Goal: Task Accomplishment & Management: Use online tool/utility

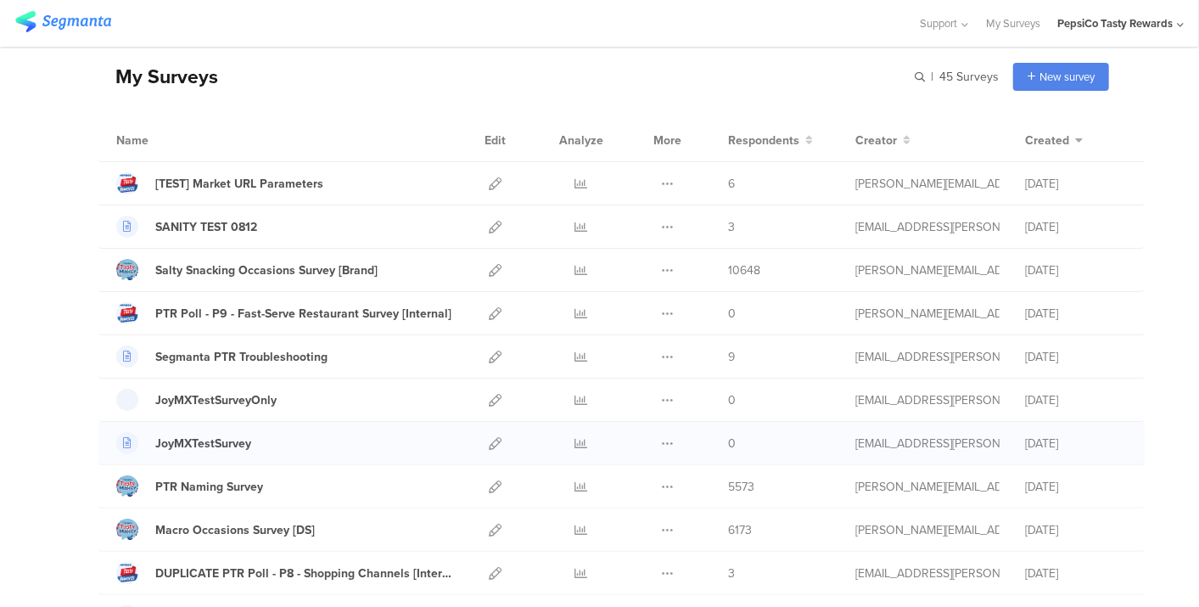
scroll to position [94, 0]
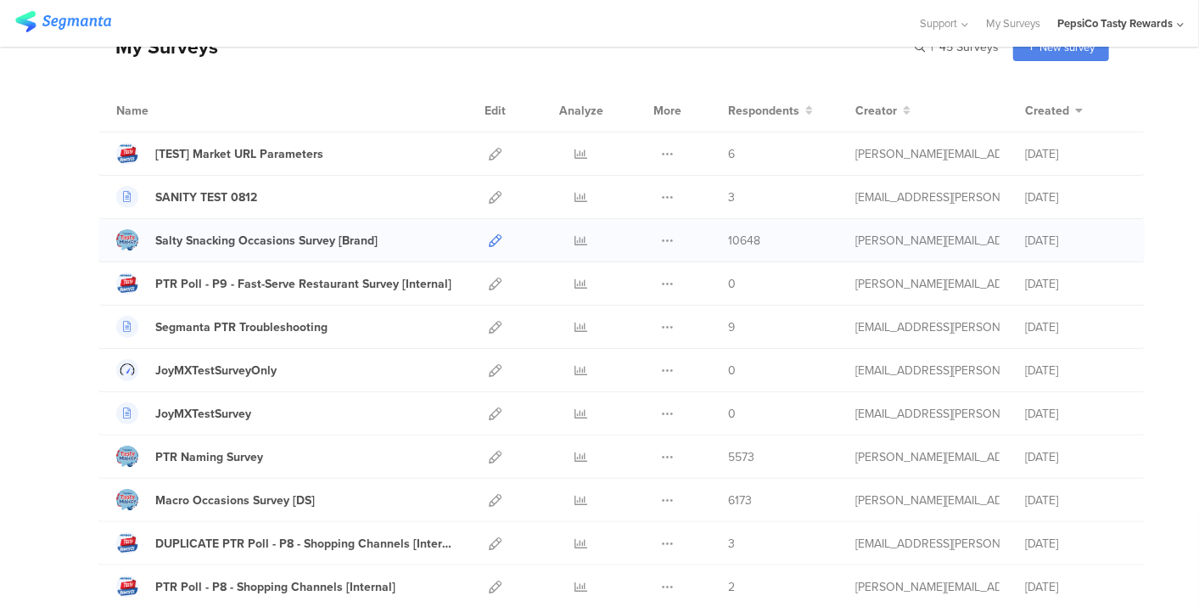
click at [489, 236] on icon at bounding box center [495, 240] width 13 height 13
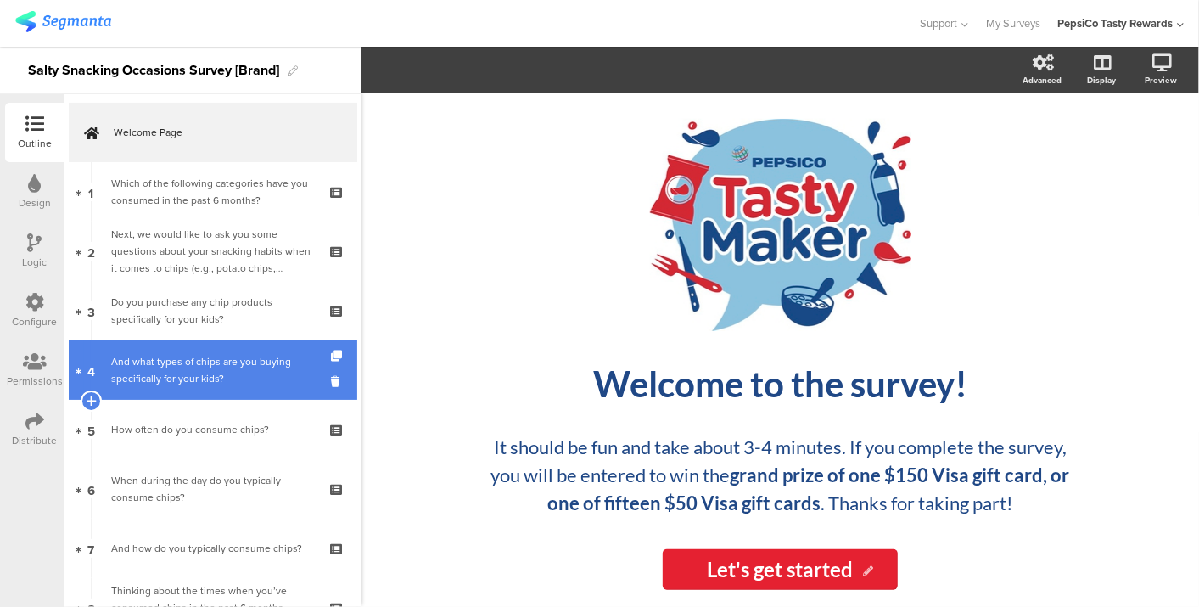
scroll to position [283, 0]
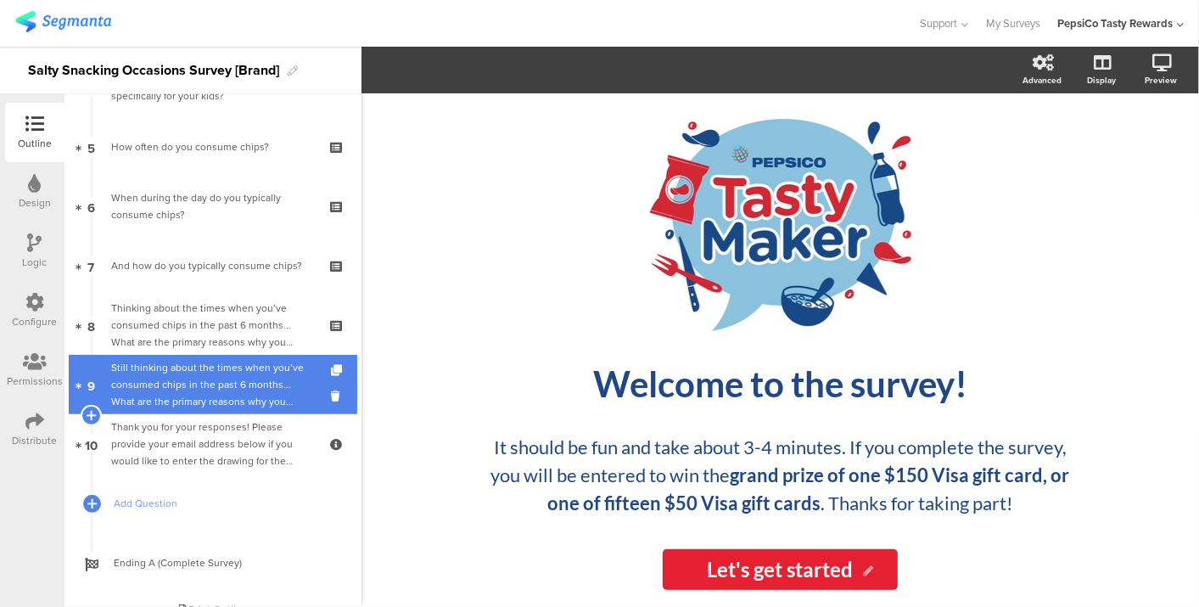
click at [202, 383] on div "Still thinking about the times when you’ve consumed chips in the past 6 months.…" at bounding box center [212, 384] width 203 height 51
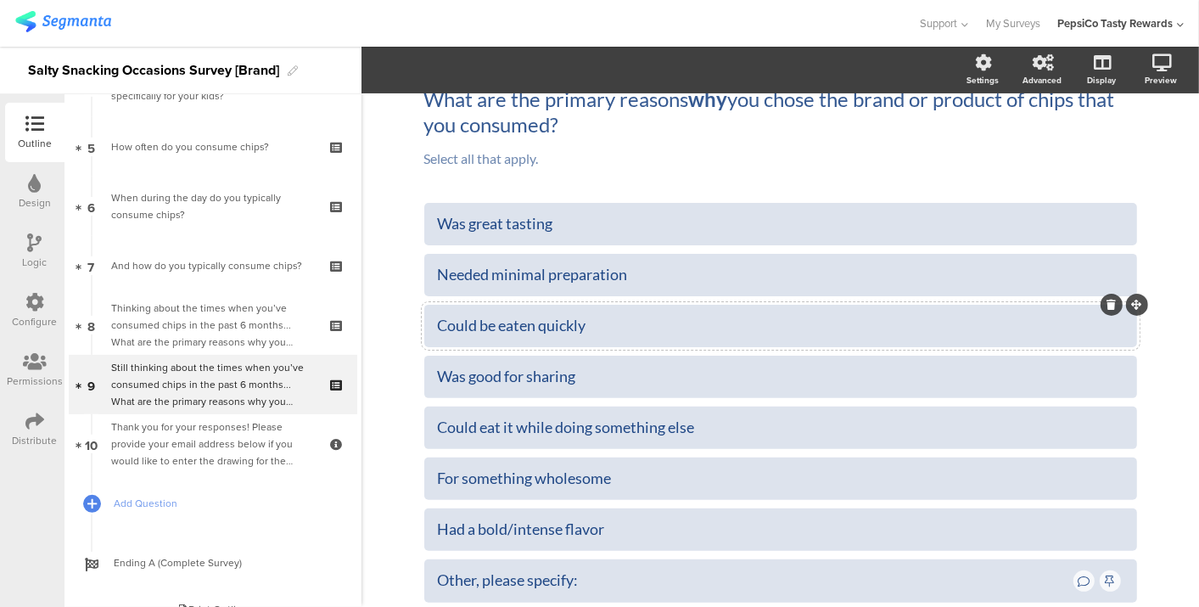
scroll to position [188, 0]
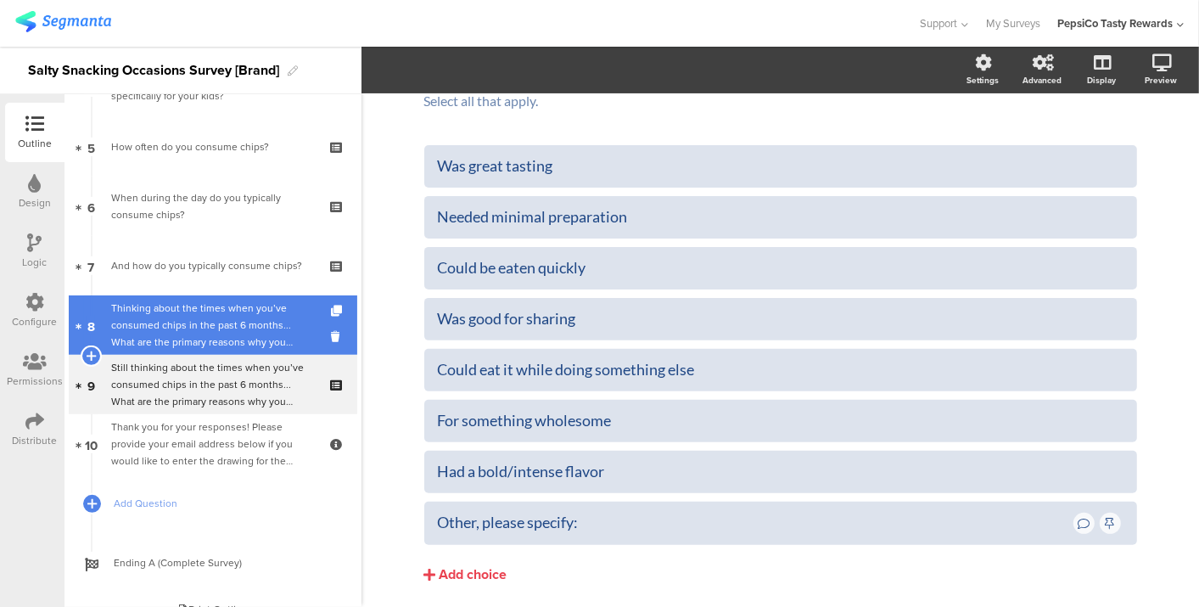
click at [208, 337] on div "Thinking about the times when you’ve consumed chips in the past 6 months... Wha…" at bounding box center [212, 325] width 203 height 51
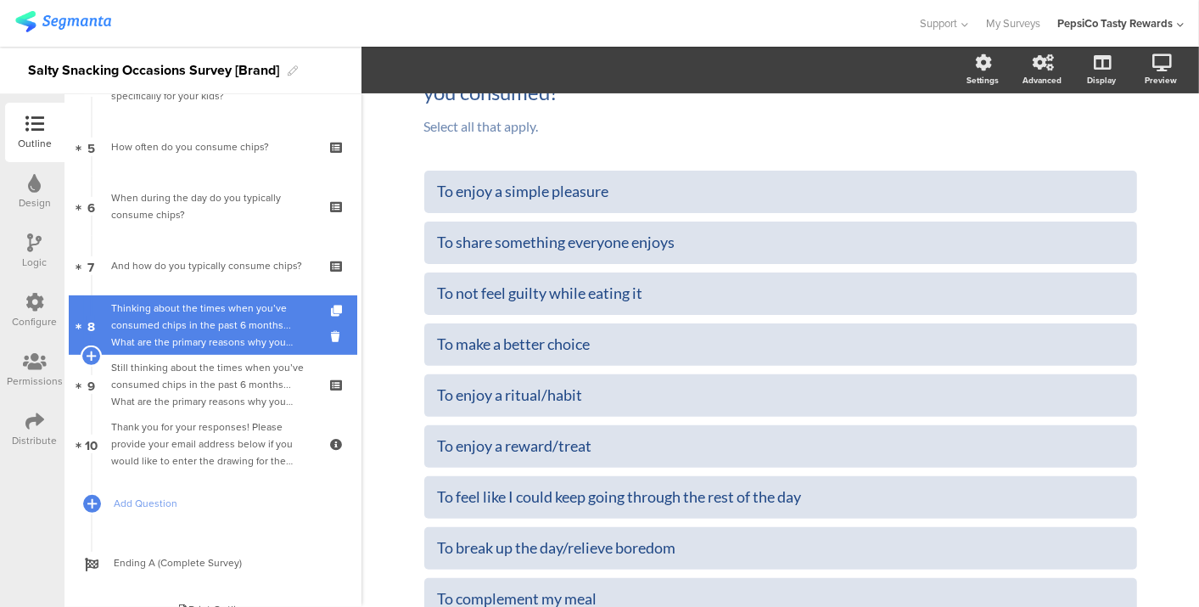
scroll to position [306, 0]
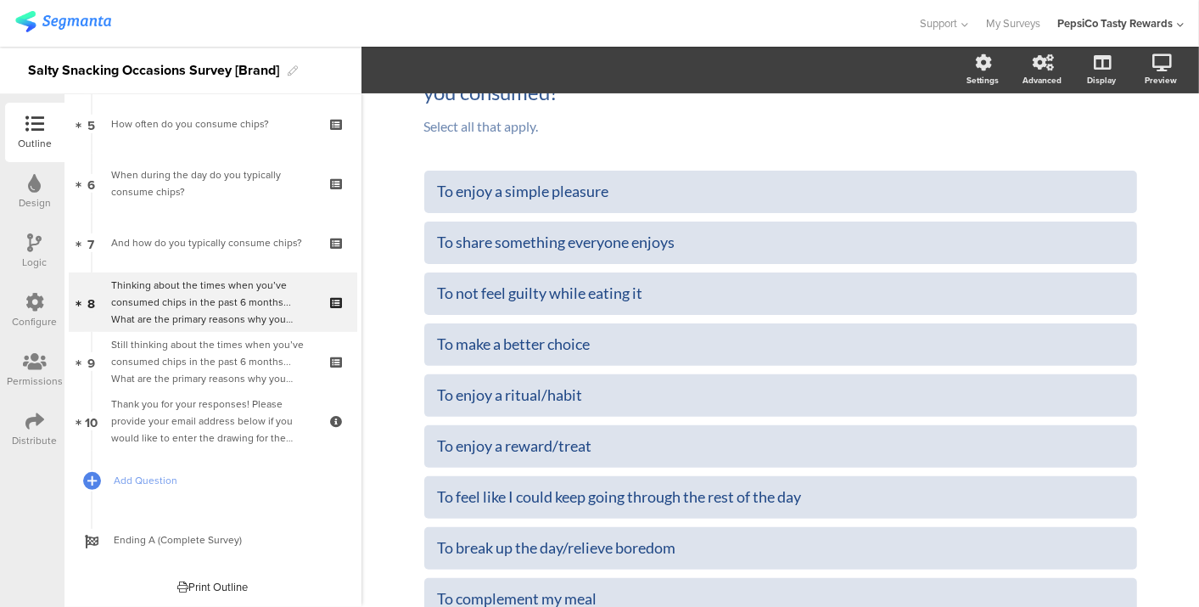
click at [374, 191] on div "Type caption... 70% Thinking about the times when you’ve consumed chips in the …" at bounding box center [781, 360] width 838 height 861
